Goal: Find specific page/section

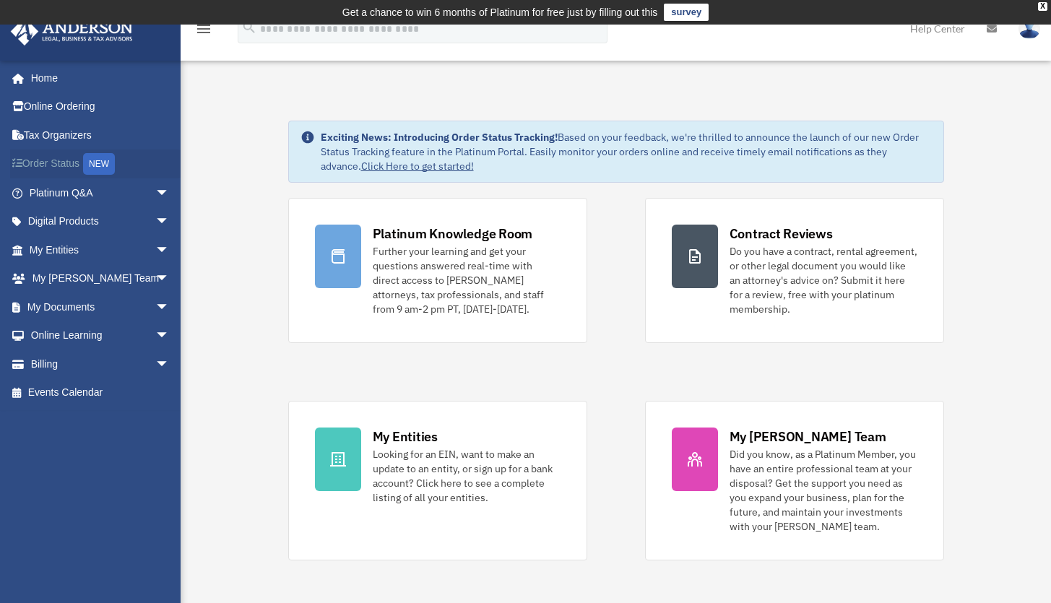
click at [67, 168] on link "Order Status NEW" at bounding box center [100, 165] width 181 height 30
click at [45, 251] on link "My Entities arrow_drop_down" at bounding box center [100, 250] width 181 height 29
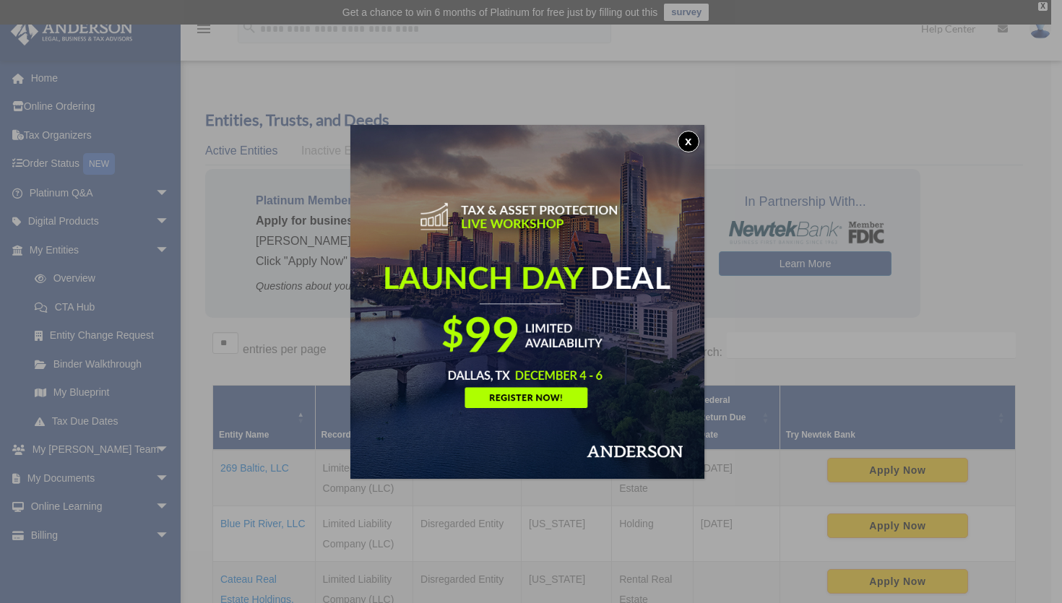
click at [690, 144] on button "x" at bounding box center [689, 142] width 22 height 22
